Goal: Transaction & Acquisition: Book appointment/travel/reservation

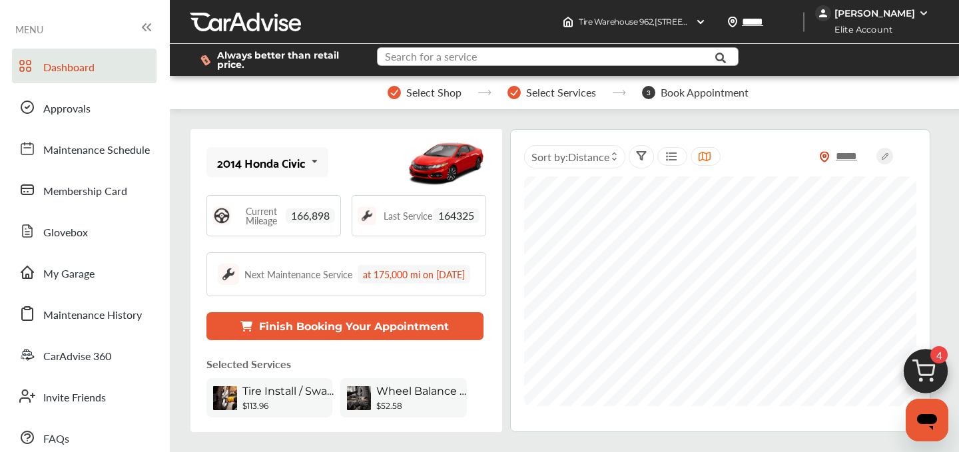
click at [486, 63] on input "text" at bounding box center [547, 58] width 339 height 21
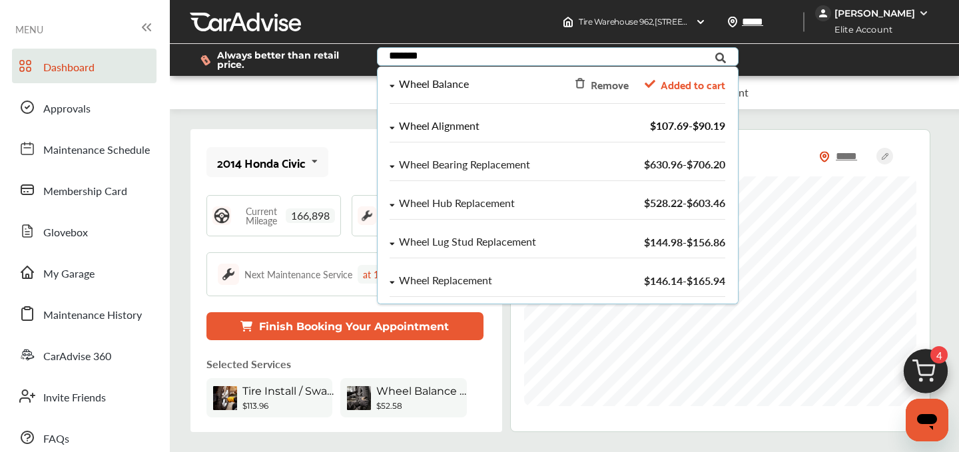
type input "*******"
click at [452, 122] on div "Wheel Alignment" at bounding box center [439, 126] width 81 height 11
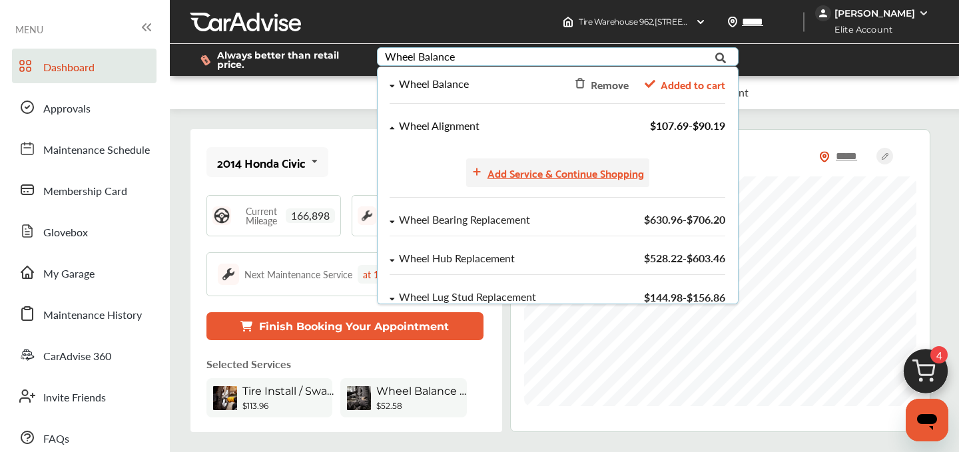
click at [620, 180] on div "Add Service & Continue Shopping" at bounding box center [566, 173] width 157 height 18
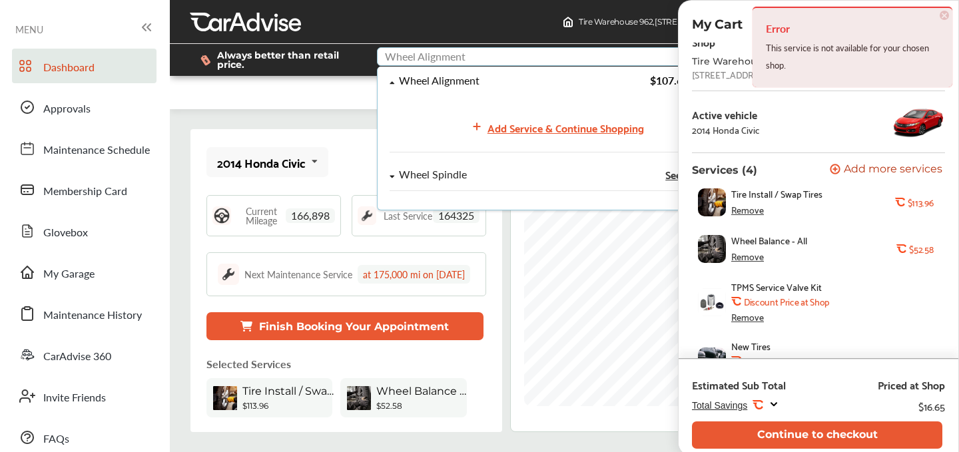
scroll to position [37, 0]
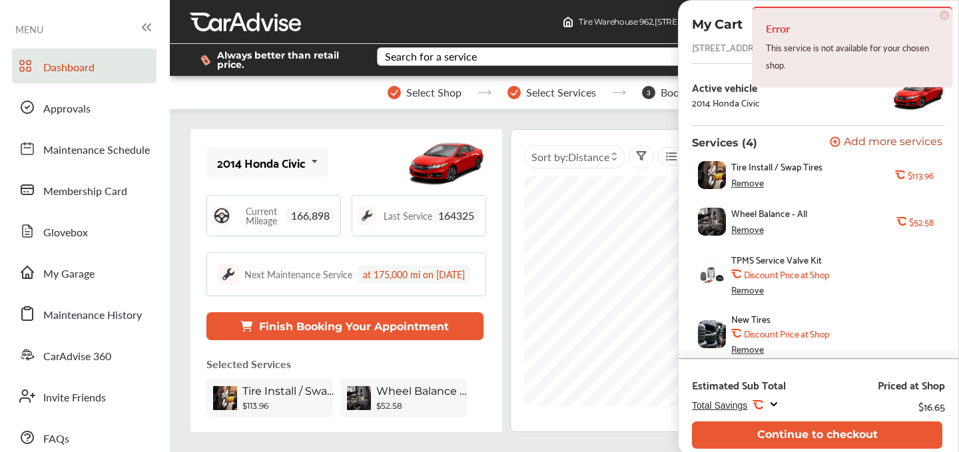
click at [749, 188] on div "Remove" at bounding box center [747, 182] width 33 height 11
click at [749, 231] on div "Remove" at bounding box center [747, 229] width 33 height 11
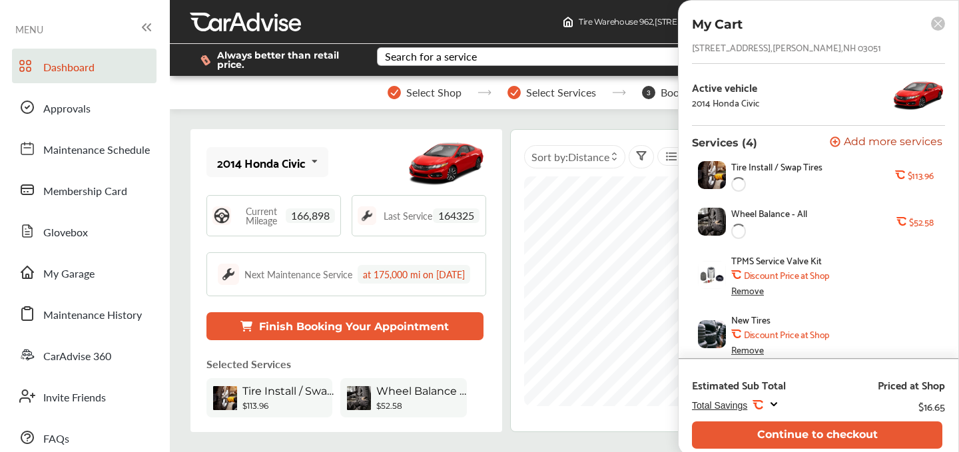
click at [749, 231] on div "Wheel Balance - All" at bounding box center [813, 222] width 165 height 28
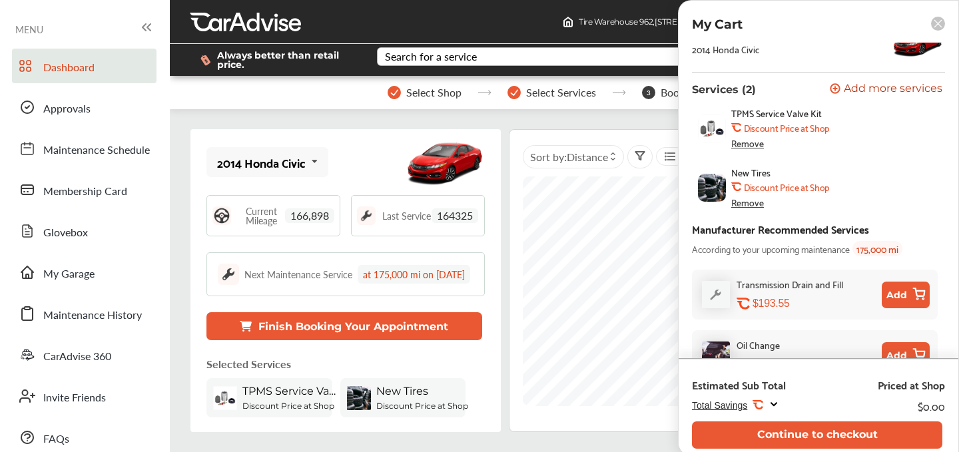
scroll to position [103, 0]
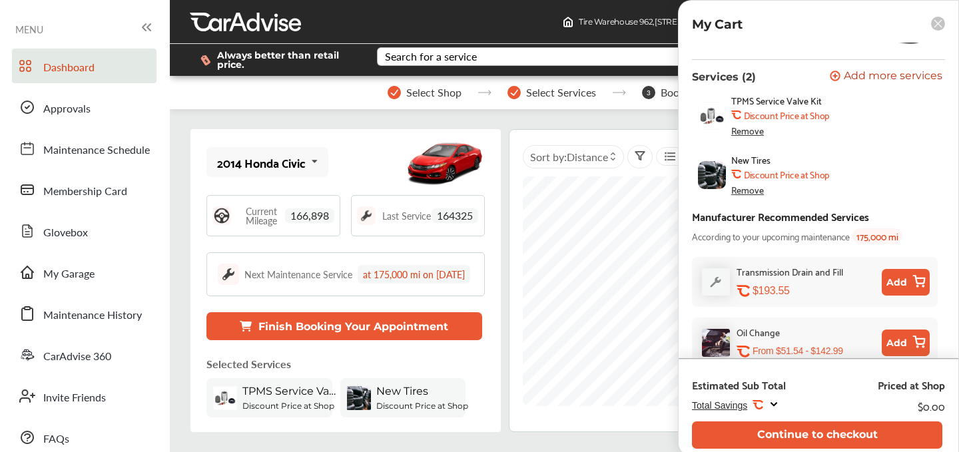
click at [747, 129] on div "Remove" at bounding box center [747, 130] width 33 height 11
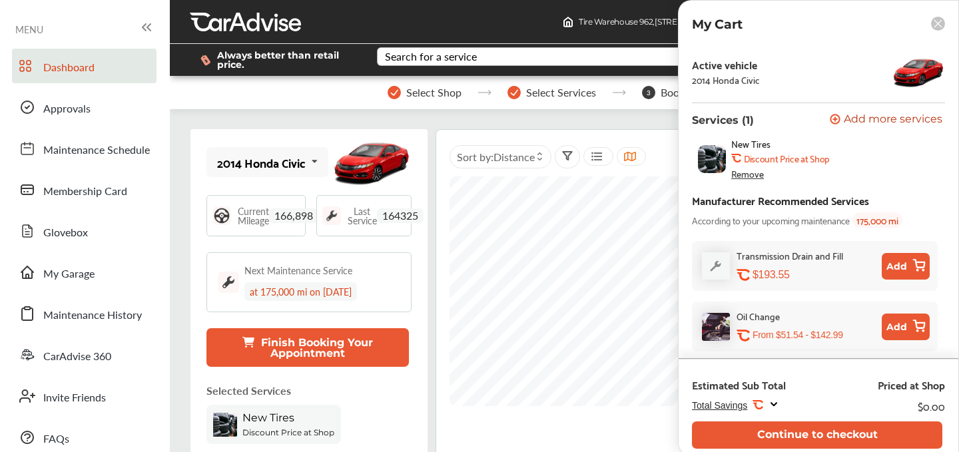
scroll to position [62, 0]
click at [753, 85] on div "2014 Honda Civic" at bounding box center [726, 80] width 68 height 11
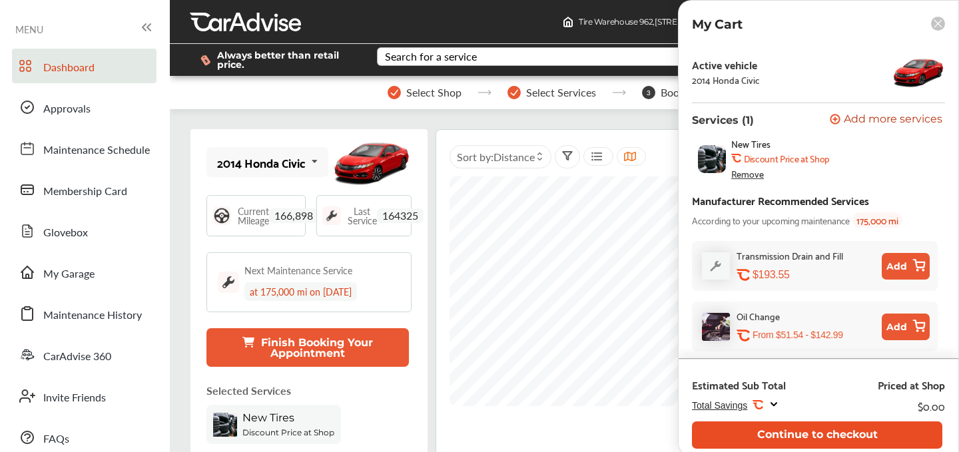
click at [819, 426] on button "Continue to checkout" at bounding box center [817, 435] width 250 height 27
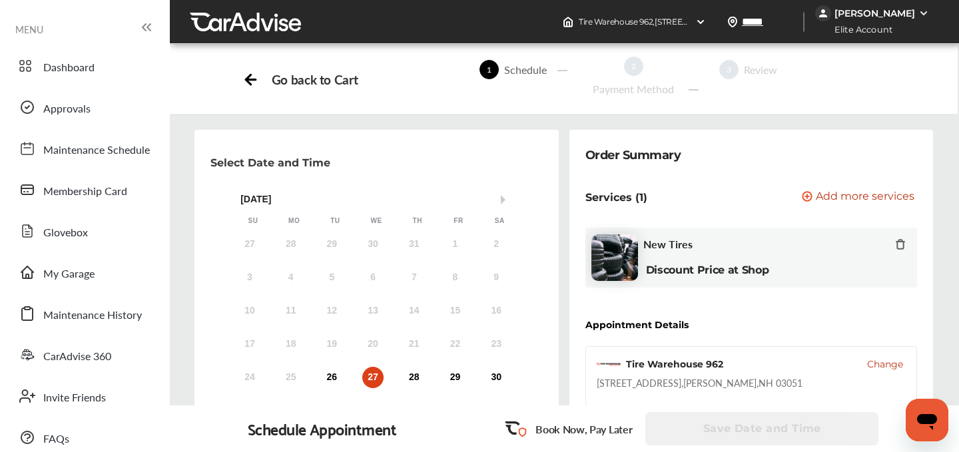
scroll to position [137, 0]
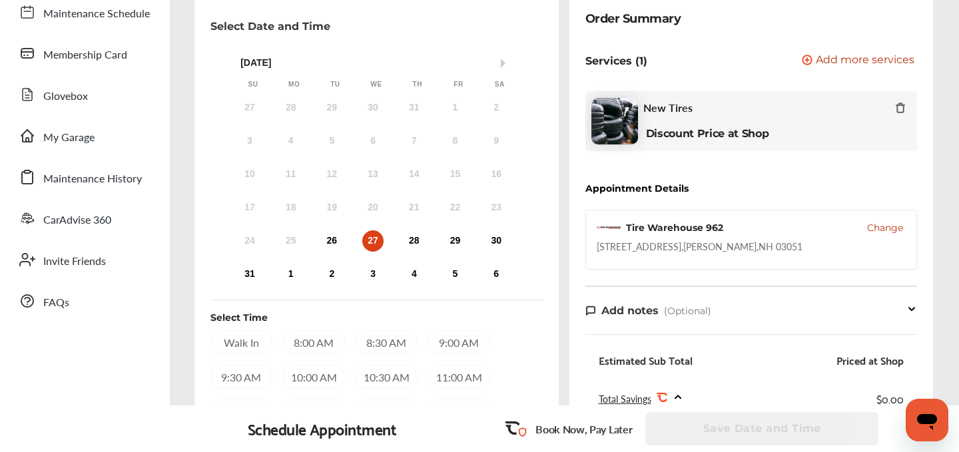
click at [886, 231] on span "Change" at bounding box center [885, 227] width 36 height 13
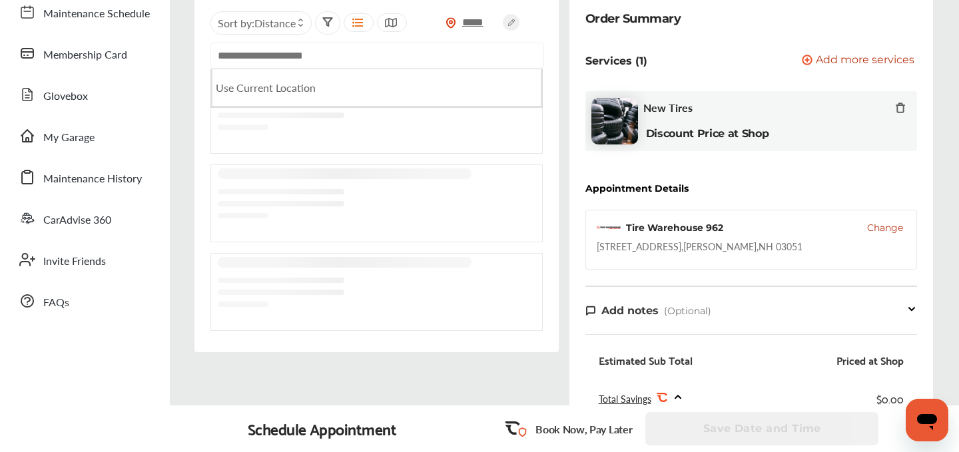
click at [318, 65] on input "text" at bounding box center [377, 56] width 334 height 26
paste input "**********"
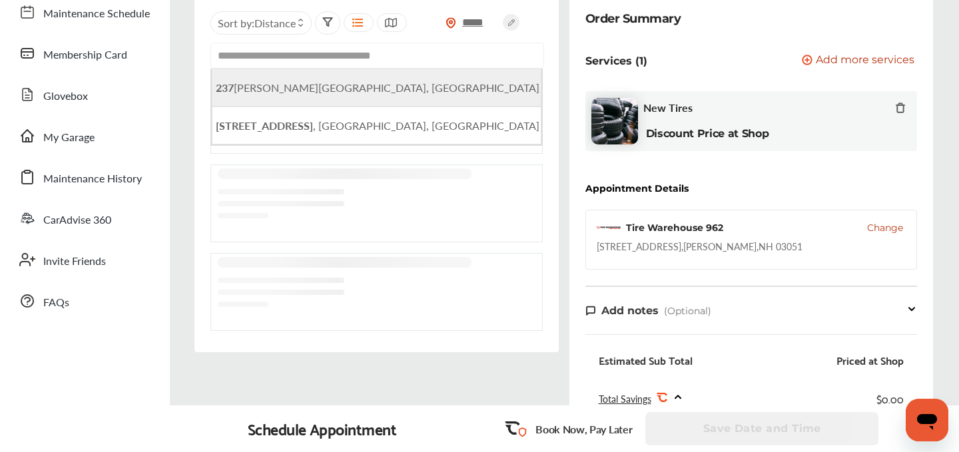
click at [311, 87] on span "[STREET_ADDRESS][PERSON_NAME]" at bounding box center [378, 87] width 324 height 15
type input "**********"
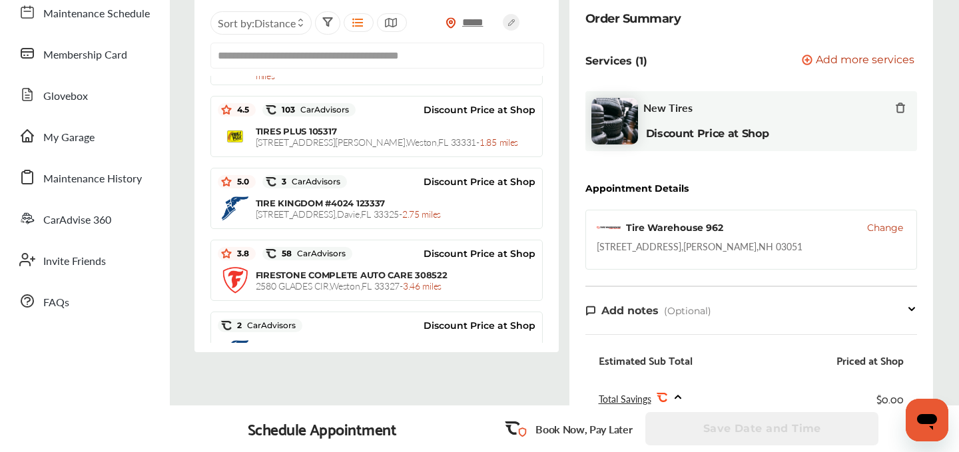
scroll to position [69, 0]
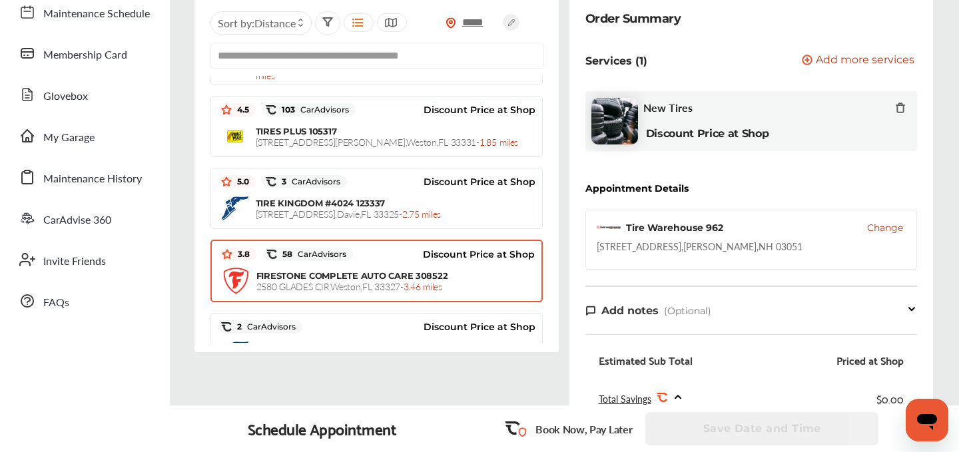
click at [249, 297] on div "FIRESTONE COMPLETE AUTO CARE 308522 2580 [GEOGRAPHIC_DATA] - 3.46 miles" at bounding box center [376, 280] width 316 height 33
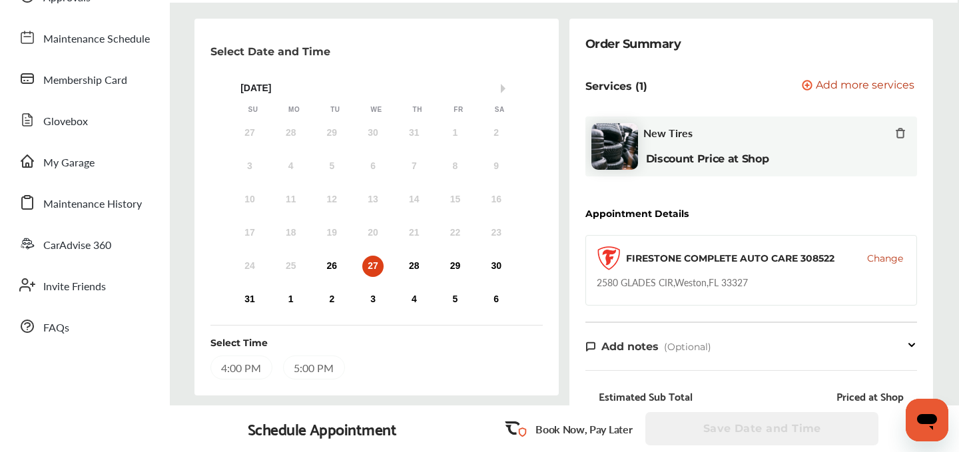
scroll to position [154, 0]
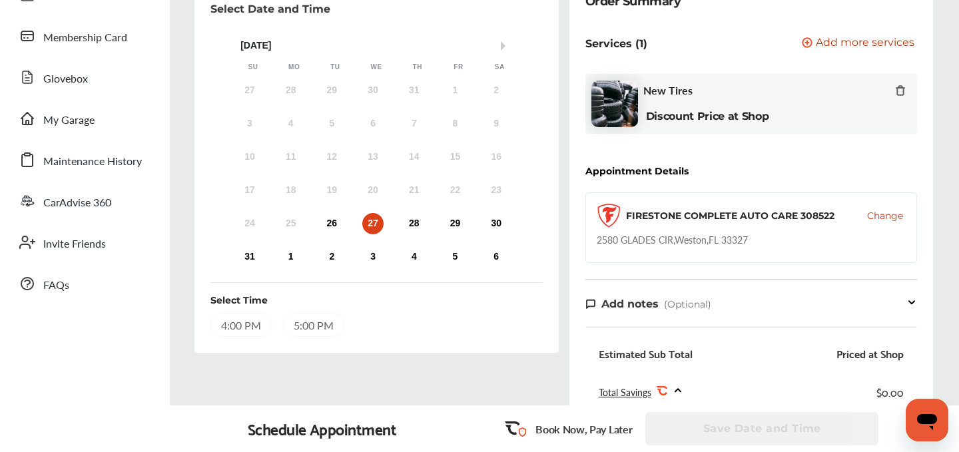
click at [240, 327] on div "4:00 PM" at bounding box center [241, 325] width 62 height 24
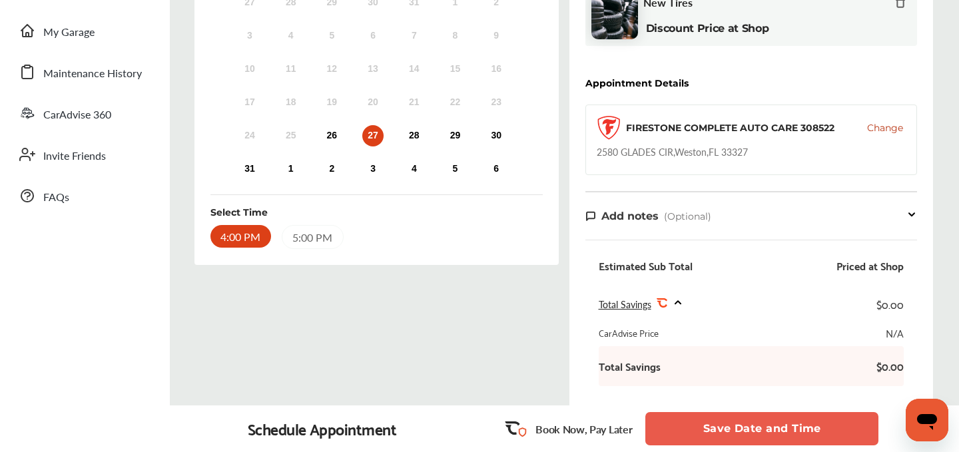
scroll to position [261, 0]
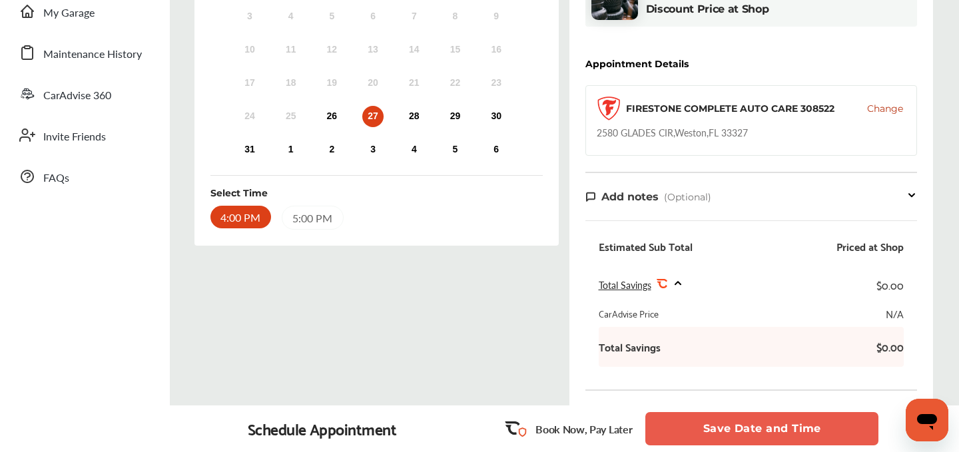
click at [765, 436] on button "Save Date and Time" at bounding box center [761, 428] width 233 height 33
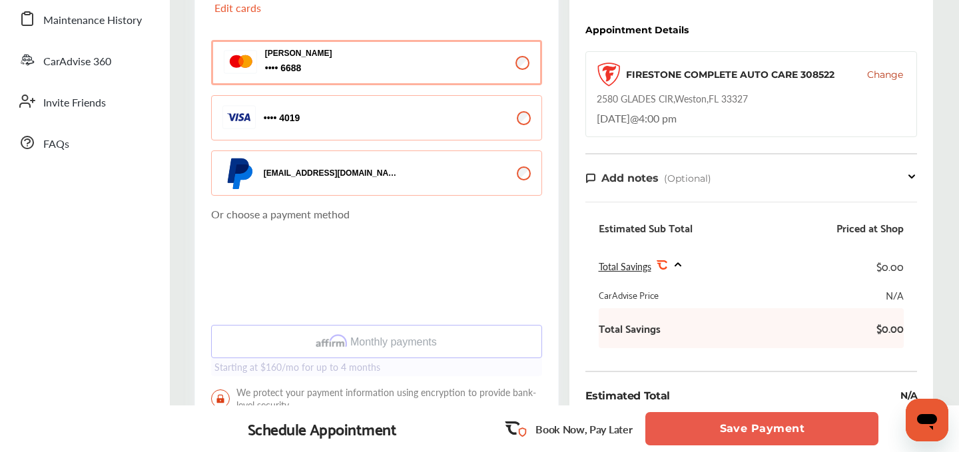
scroll to position [296, 0]
click at [912, 172] on icon at bounding box center [911, 175] width 11 height 11
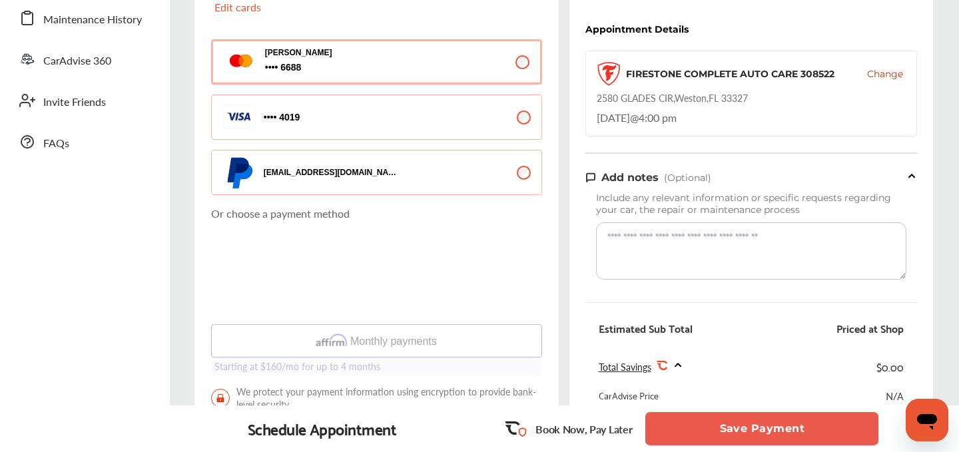
click at [875, 198] on span "Include any relevant information or specific requests regarding your car, the r…" at bounding box center [743, 204] width 295 height 24
click at [906, 186] on div "Include any relevant information or specific requests regarding your car, the r…" at bounding box center [751, 235] width 332 height 101
click at [913, 177] on icon at bounding box center [911, 175] width 5 height 3
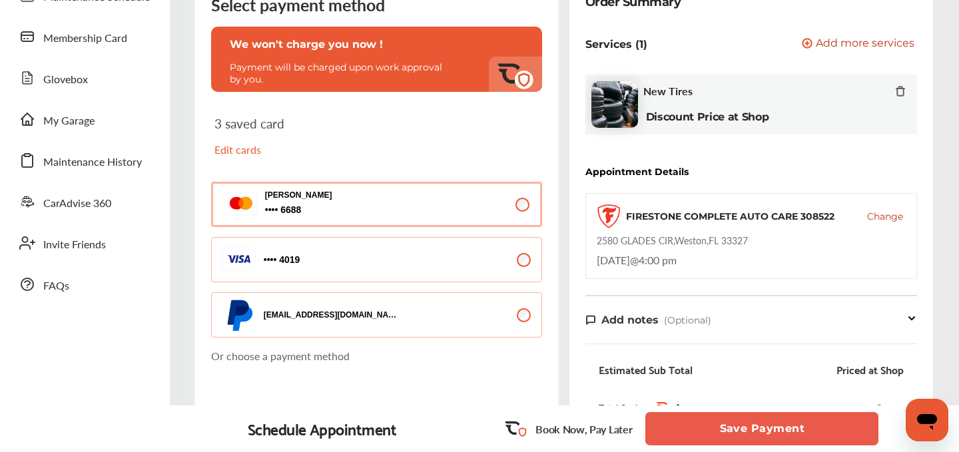
scroll to position [0, 0]
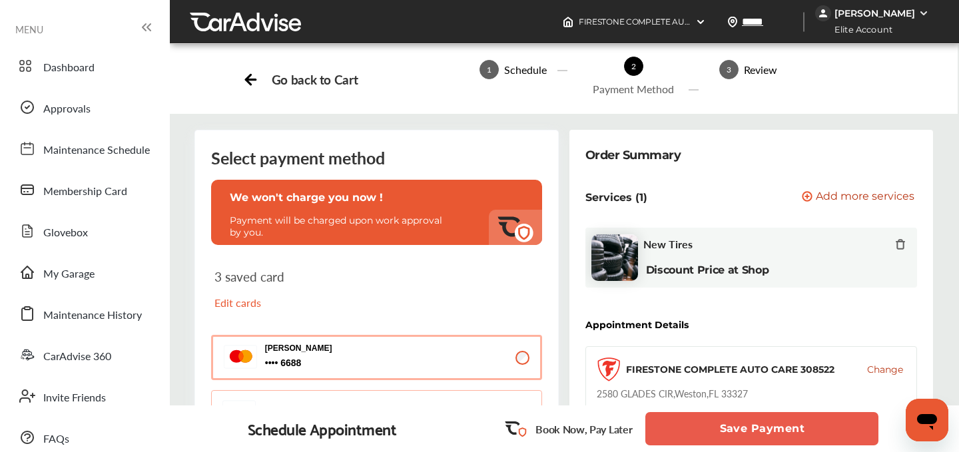
click at [814, 190] on div "Services (1) Add a service Add more services" at bounding box center [751, 197] width 332 height 34
click at [813, 193] on div "Services (1) Add a service Add more services" at bounding box center [751, 197] width 332 height 34
click at [813, 194] on icon at bounding box center [807, 196] width 11 height 11
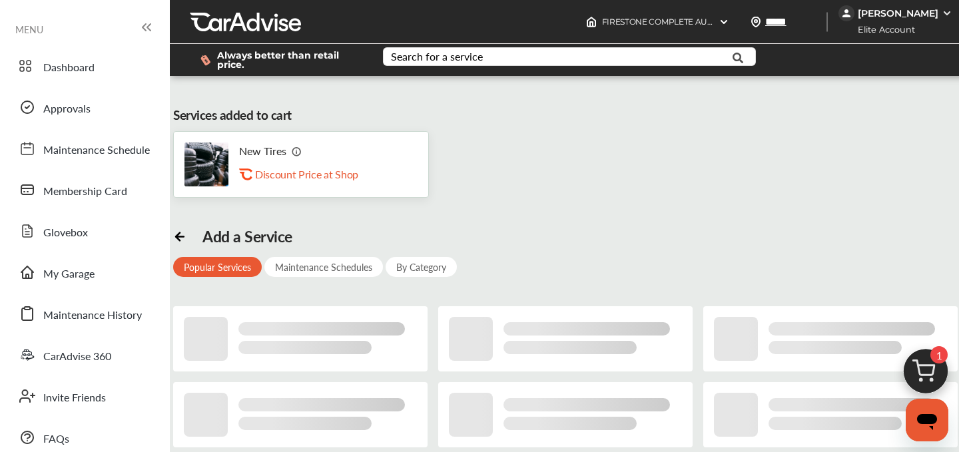
click at [813, 194] on div "New Tires .st0{fill:#FA4A1C;} Discount Price at Shop" at bounding box center [576, 164] width 806 height 67
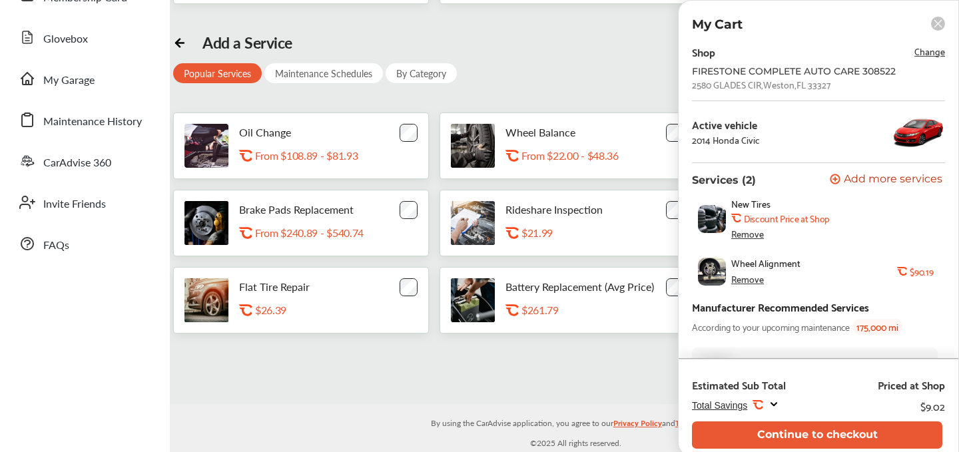
scroll to position [69, 0]
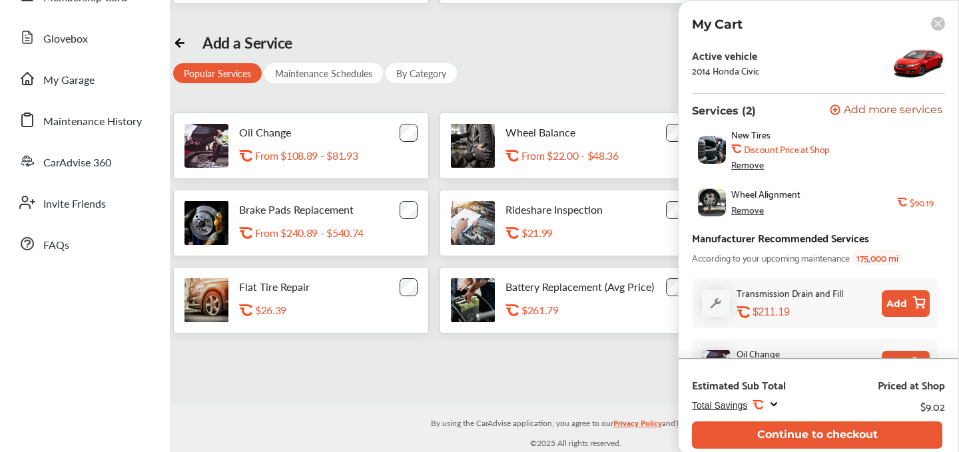
click at [544, 103] on div "Add a Service Popular Services Maintenance Schedules By Category Oil Change .st…" at bounding box center [576, 183] width 806 height 300
